Goal: Transaction & Acquisition: Purchase product/service

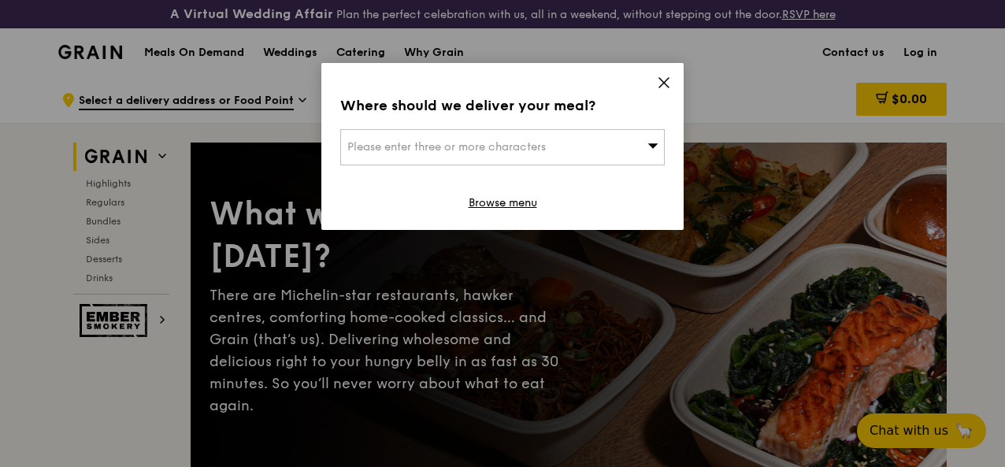
click at [658, 79] on icon at bounding box center [664, 83] width 14 height 14
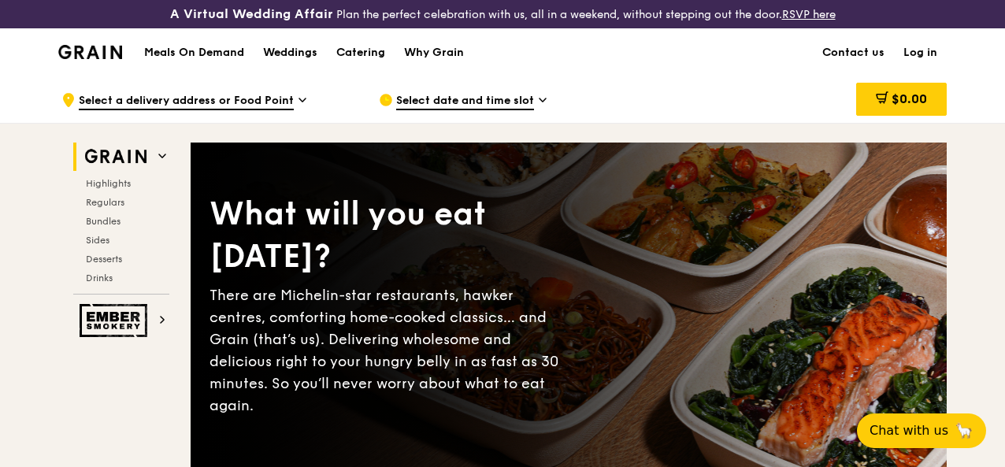
click at [920, 56] on link "Log in" at bounding box center [920, 52] width 53 height 47
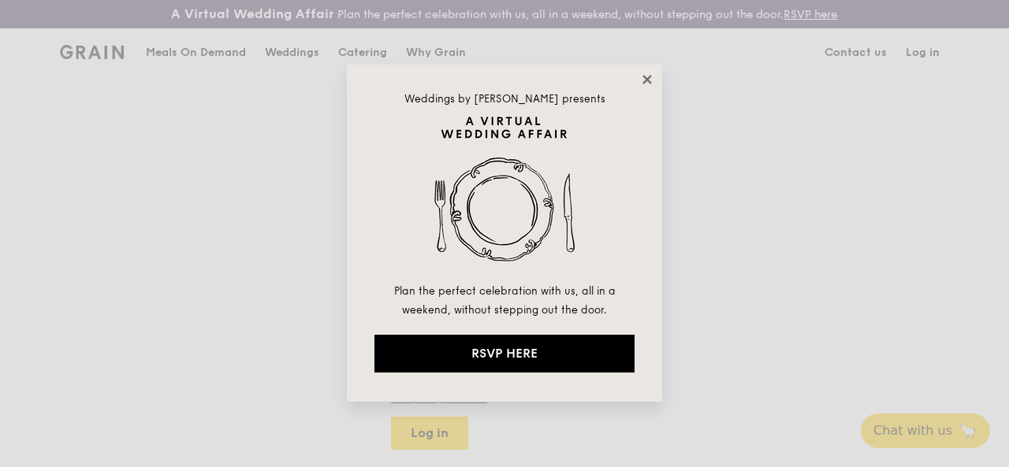
click at [652, 78] on icon at bounding box center [647, 79] width 14 height 14
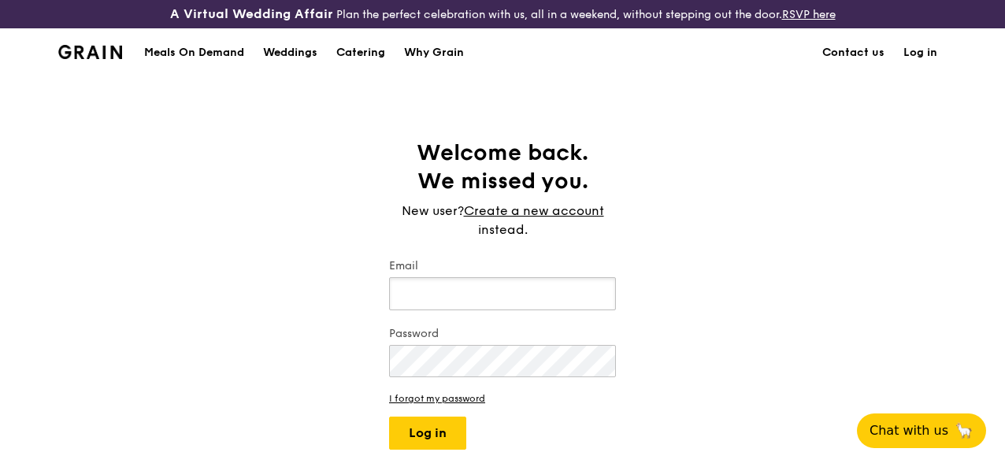
click at [457, 309] on input "Email" at bounding box center [502, 293] width 227 height 33
type input "[EMAIL_ADDRESS][DOMAIN_NAME]"
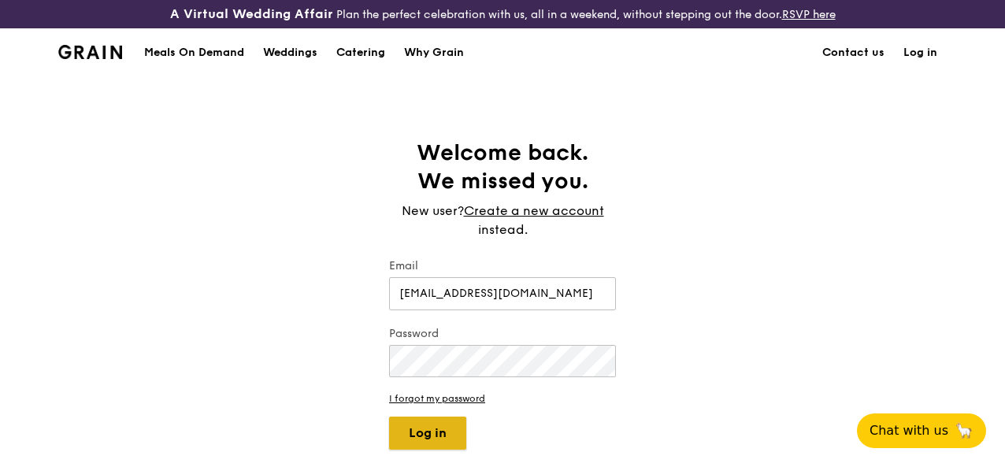
click at [419, 441] on button "Log in" at bounding box center [427, 433] width 77 height 33
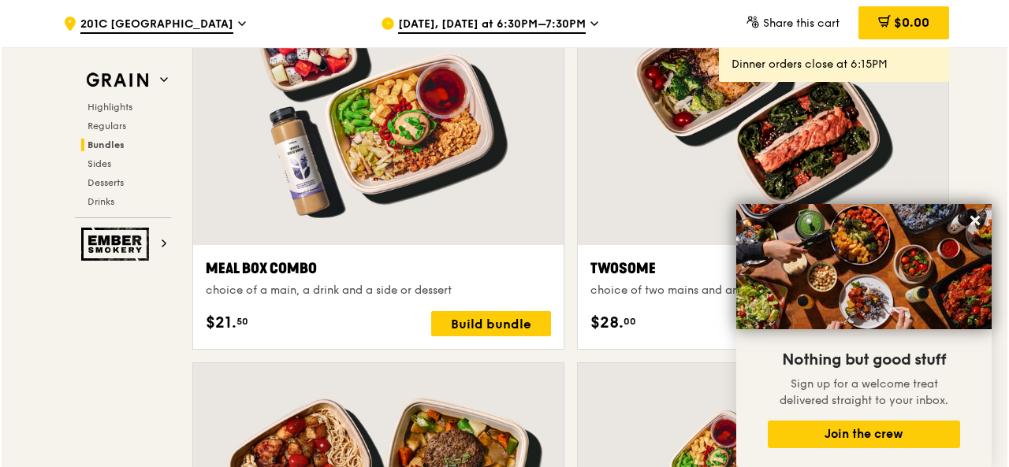
scroll to position [2522, 0]
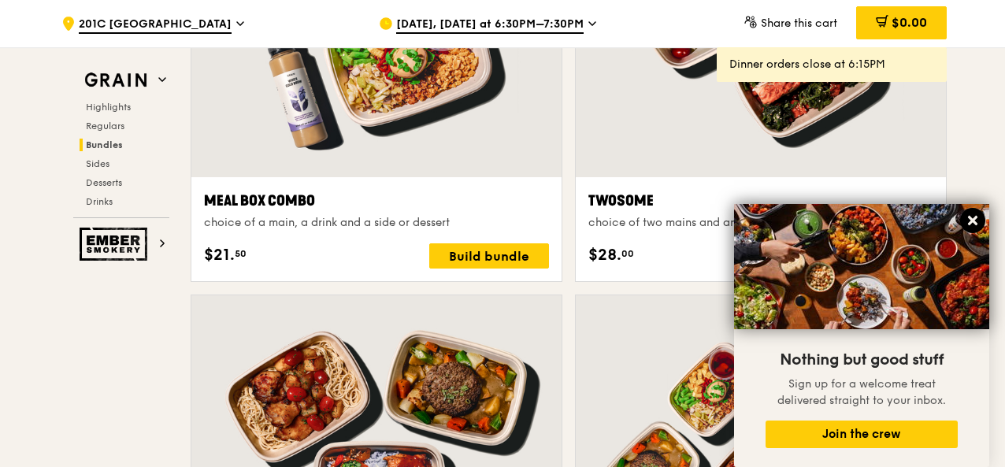
click at [970, 217] on icon at bounding box center [972, 220] width 9 height 9
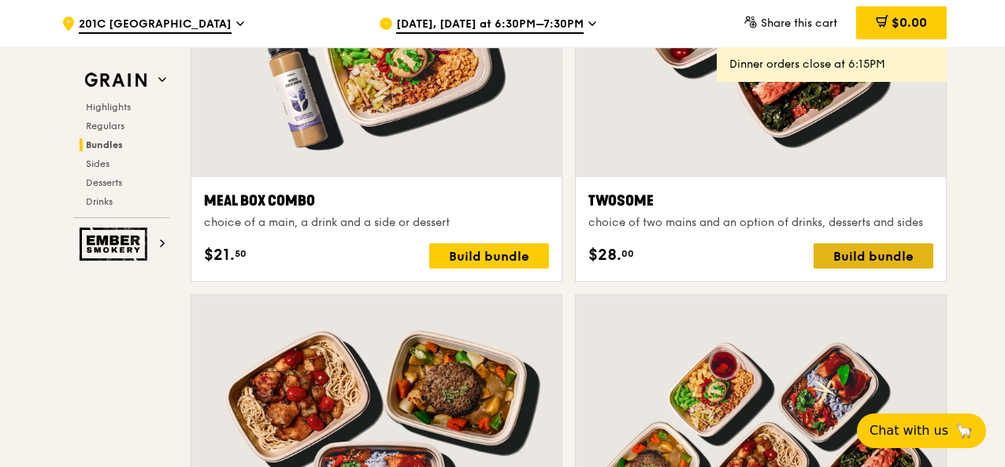
click at [869, 267] on div "Build bundle" at bounding box center [874, 255] width 120 height 25
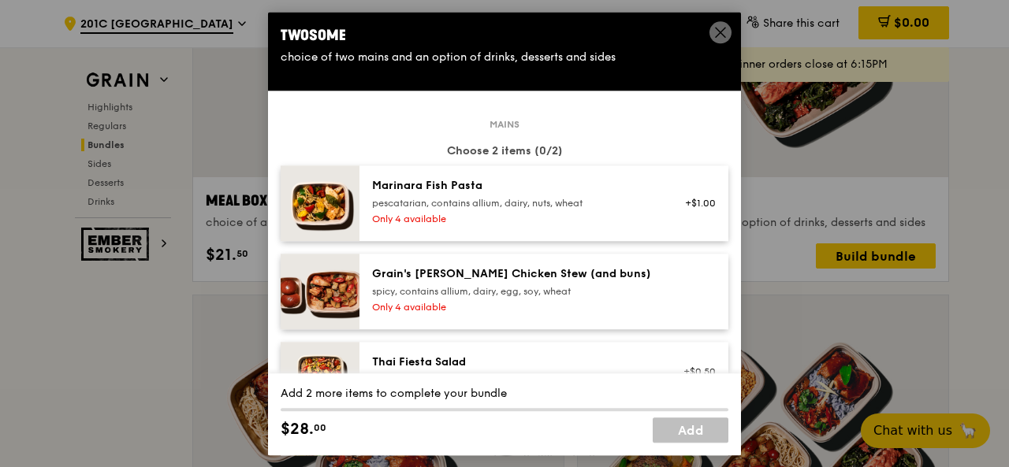
scroll to position [236, 0]
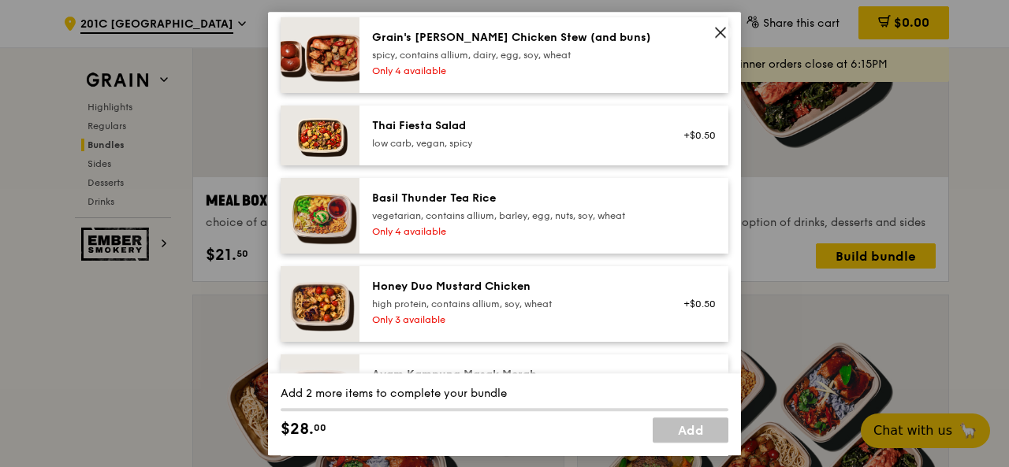
click at [474, 193] on div "Basil Thunder Tea Rice" at bounding box center [513, 199] width 283 height 16
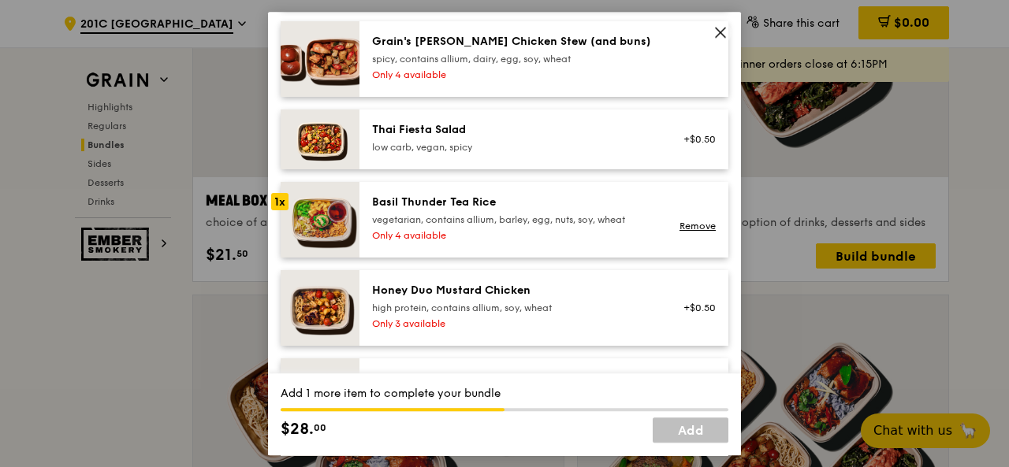
scroll to position [158, 0]
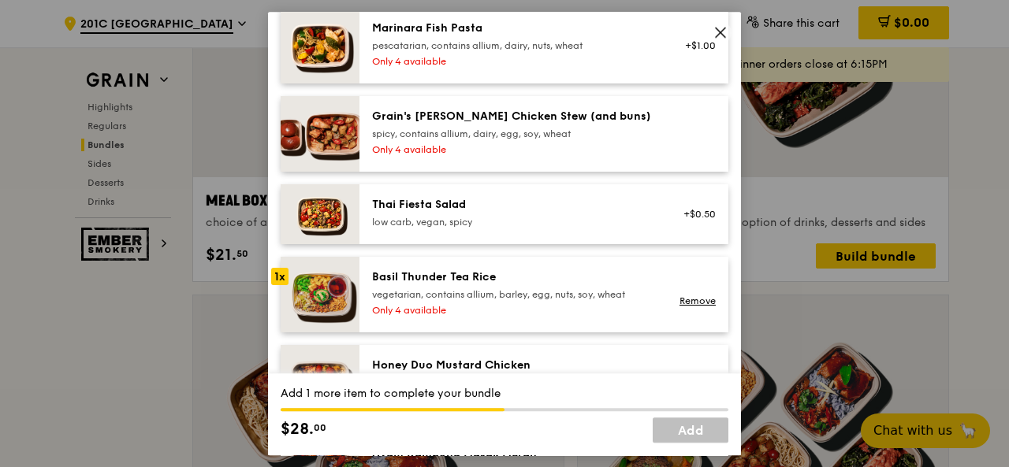
click at [465, 106] on div "Grain's [PERSON_NAME] Chicken Stew (and buns) spicy, contains allium, dairy, eg…" at bounding box center [543, 134] width 369 height 76
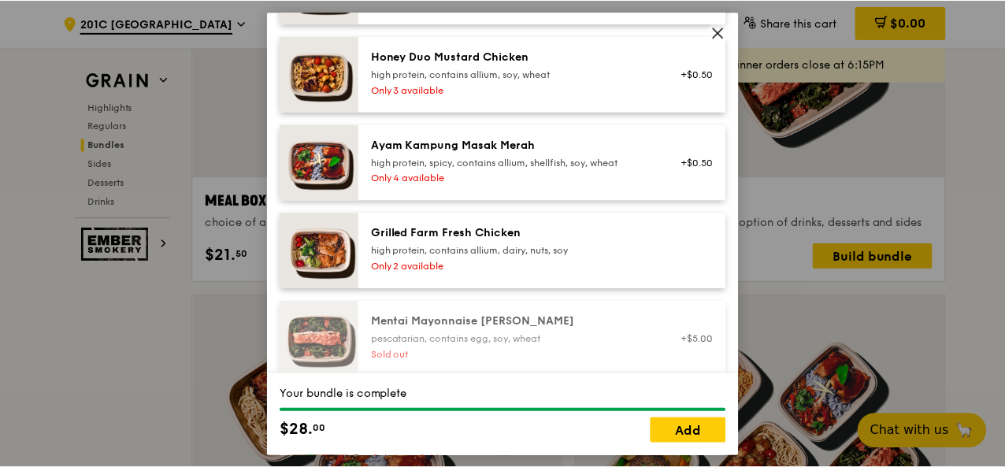
scroll to position [552, 0]
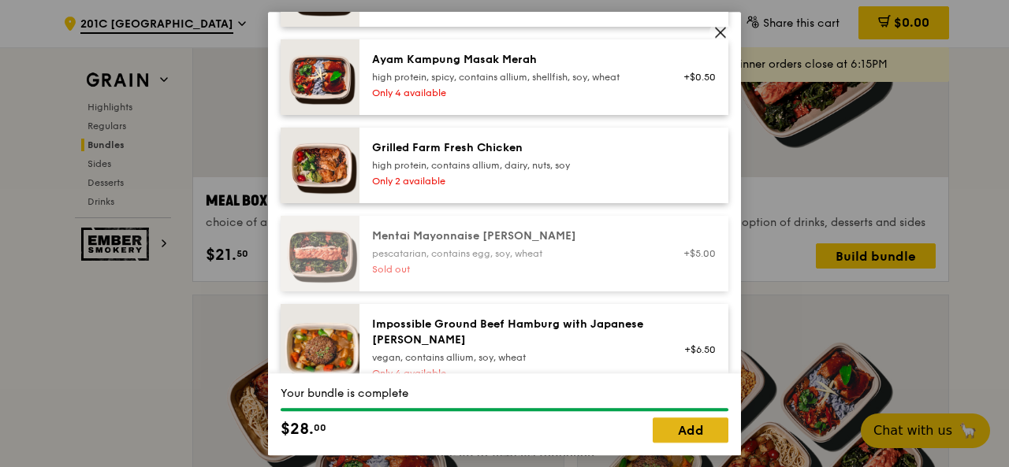
click at [694, 428] on link "Add" at bounding box center [690, 430] width 76 height 25
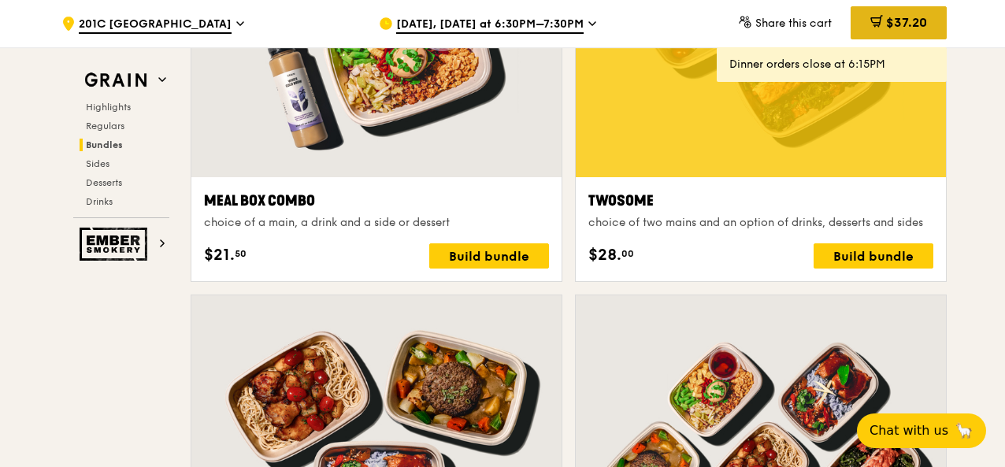
click at [905, 21] on span "$37.20" at bounding box center [906, 22] width 41 height 15
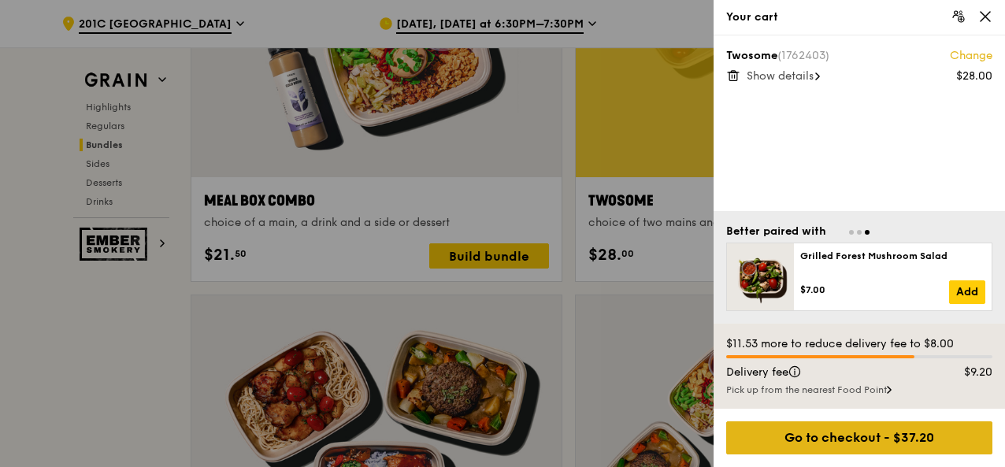
click at [851, 437] on div "Go to checkout - $37.20" at bounding box center [860, 438] width 266 height 33
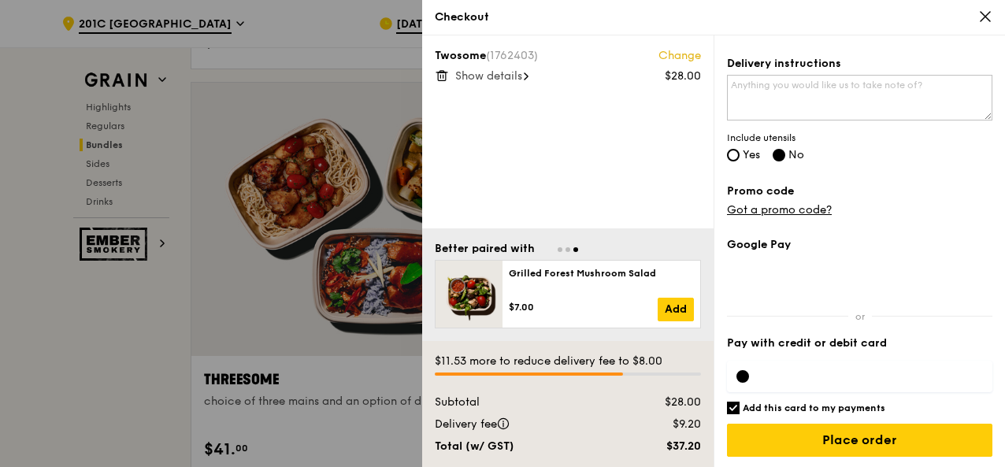
scroll to position [2758, 0]
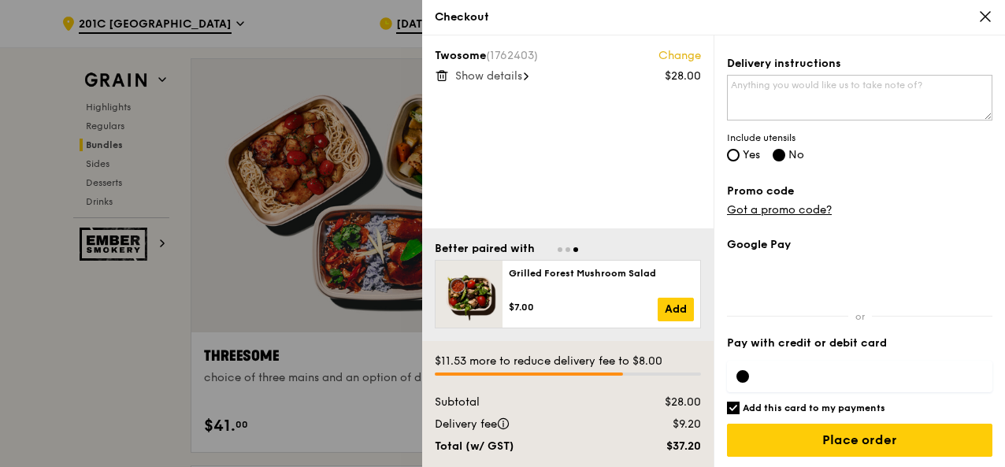
click at [764, 367] on div at bounding box center [860, 377] width 266 height 32
click at [733, 402] on input "Add this card to my payments" at bounding box center [733, 408] width 13 height 13
checkbox input "false"
click at [848, 366] on div at bounding box center [860, 377] width 266 height 32
click at [438, 72] on icon at bounding box center [442, 76] width 8 height 8
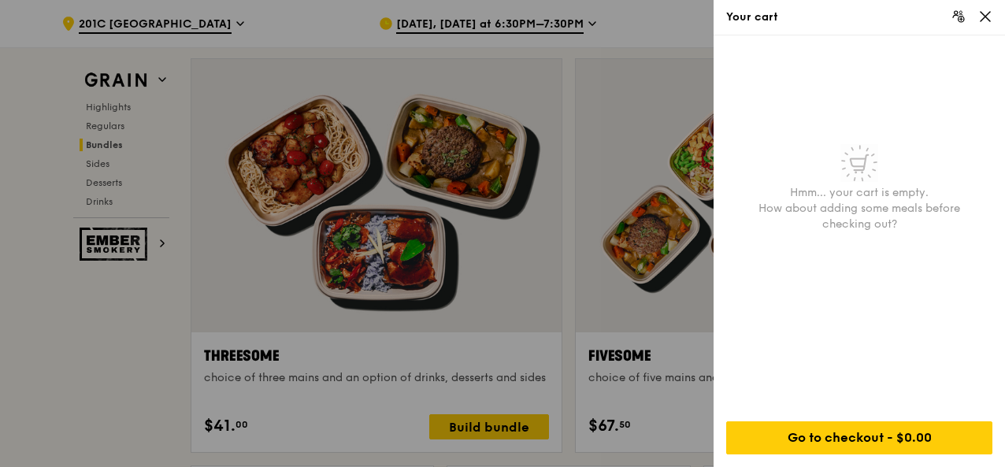
click at [982, 17] on icon at bounding box center [986, 16] width 14 height 14
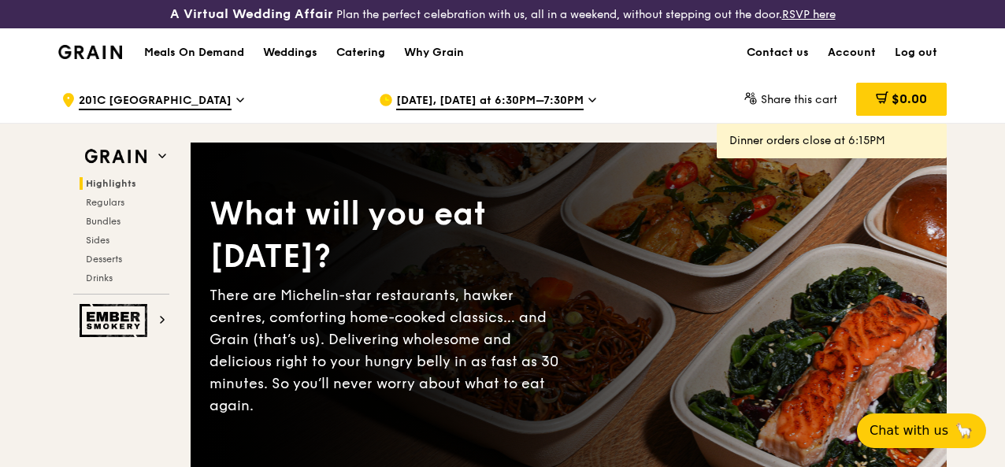
scroll to position [0, 0]
click at [920, 62] on link "Log out" at bounding box center [916, 52] width 61 height 47
